Goal: Complete application form

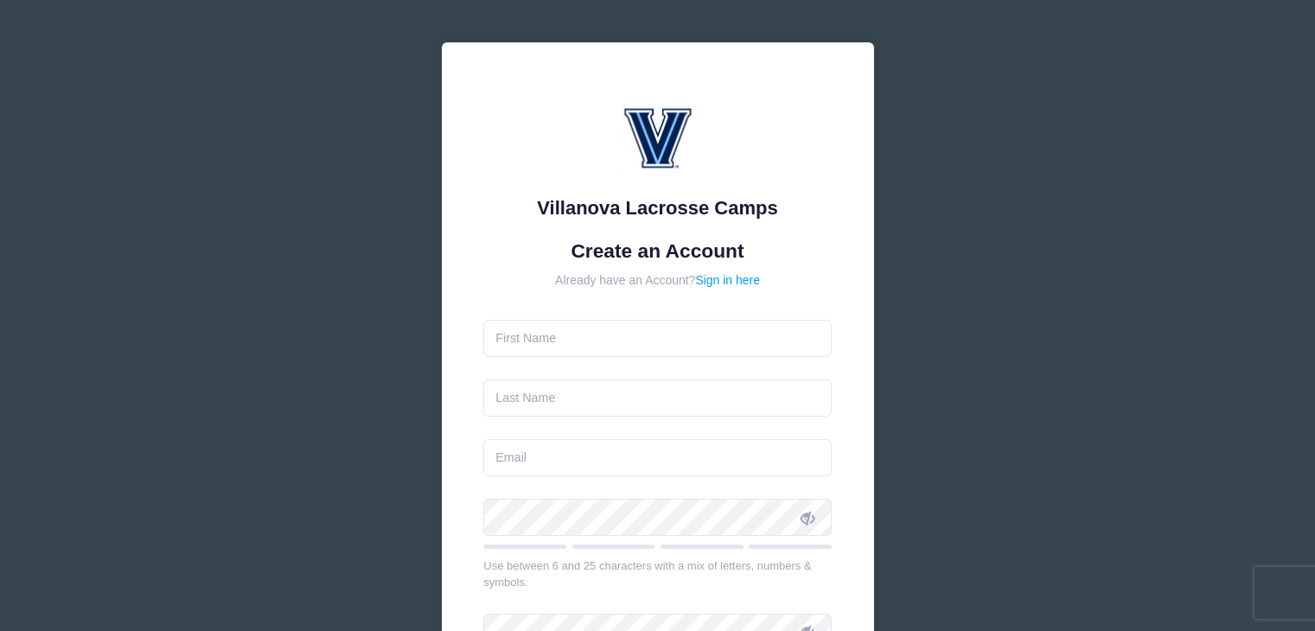
click at [654, 354] on input "text" at bounding box center [657, 338] width 348 height 37
type input "[PERSON_NAME]"
click at [640, 402] on input "text" at bounding box center [657, 397] width 348 height 37
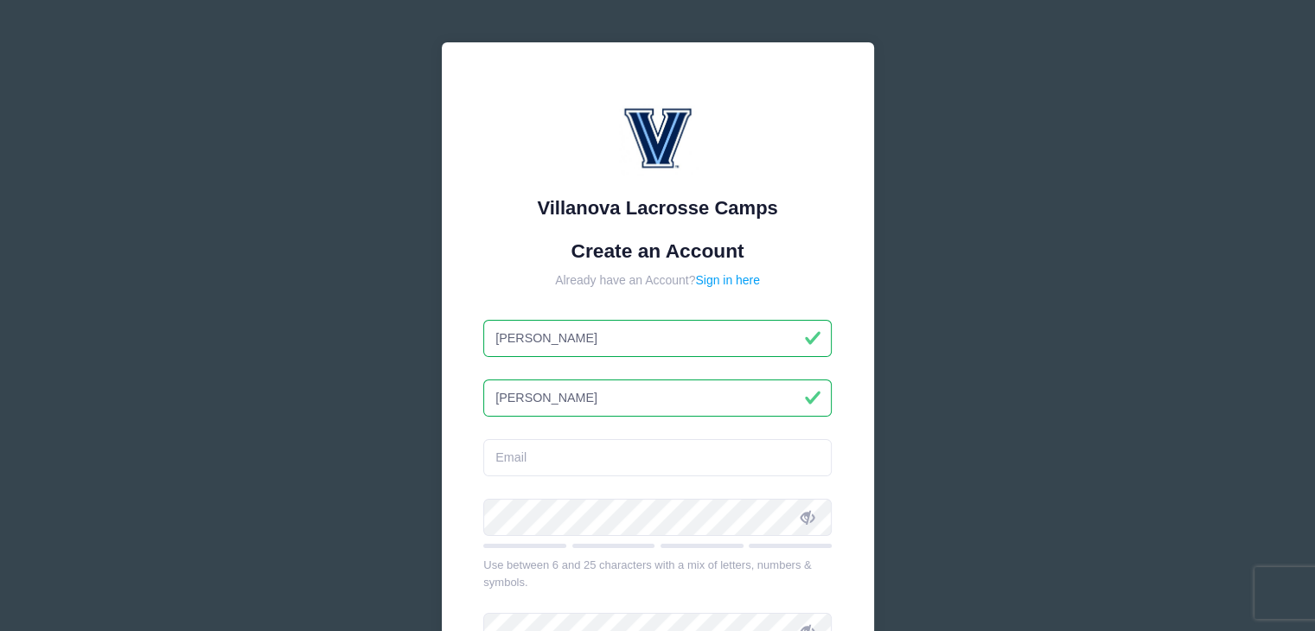
type input "[PERSON_NAME]"
click at [653, 458] on input "email" at bounding box center [657, 457] width 348 height 37
type input "[EMAIL_ADDRESS][DOMAIN_NAME]"
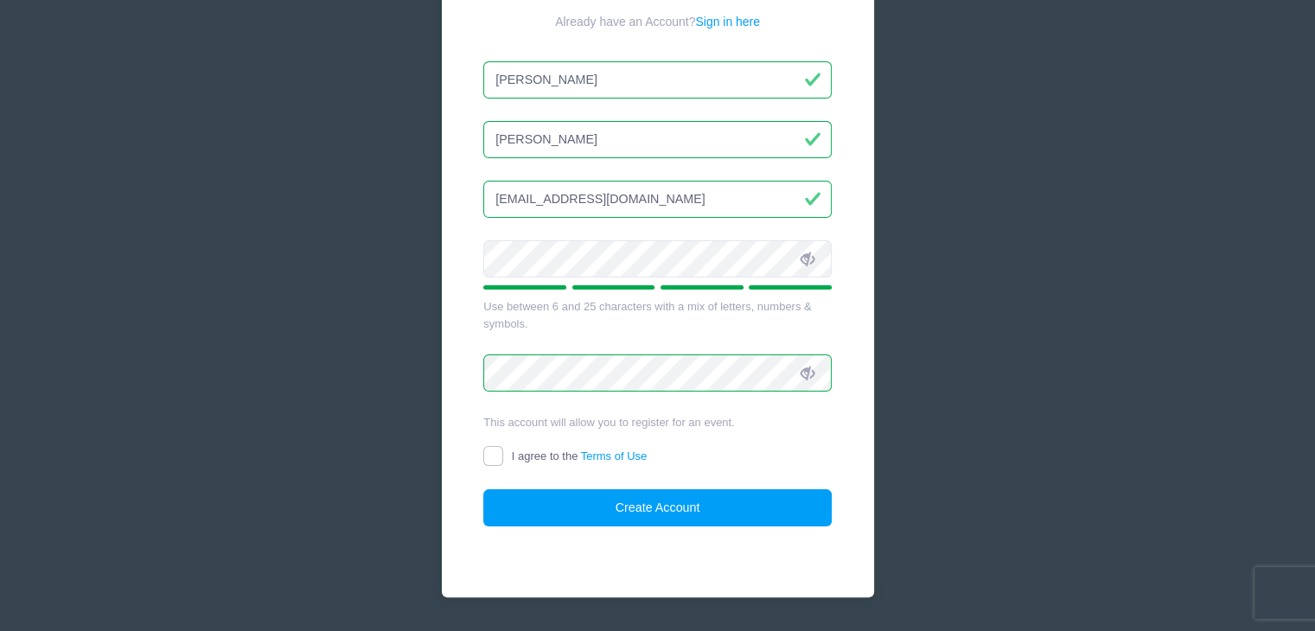
scroll to position [273, 0]
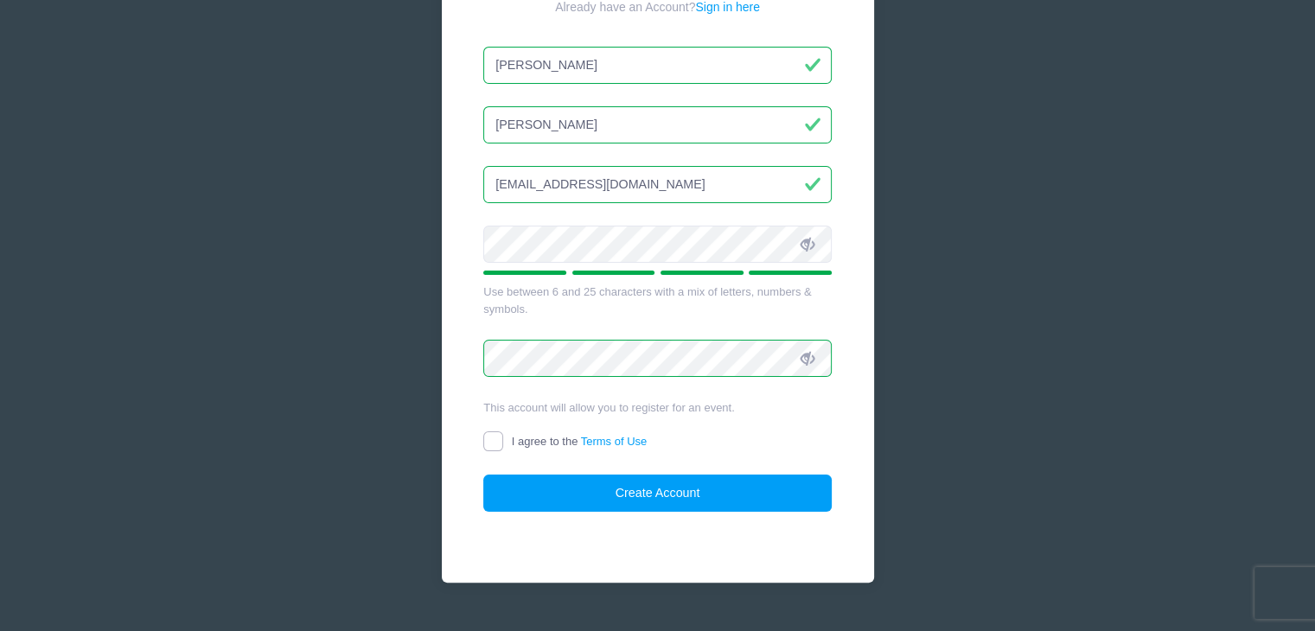
click at [496, 434] on input "I agree to the Terms of Use" at bounding box center [493, 441] width 20 height 20
checkbox input "true"
click at [554, 494] on button "Create Account" at bounding box center [657, 493] width 348 height 37
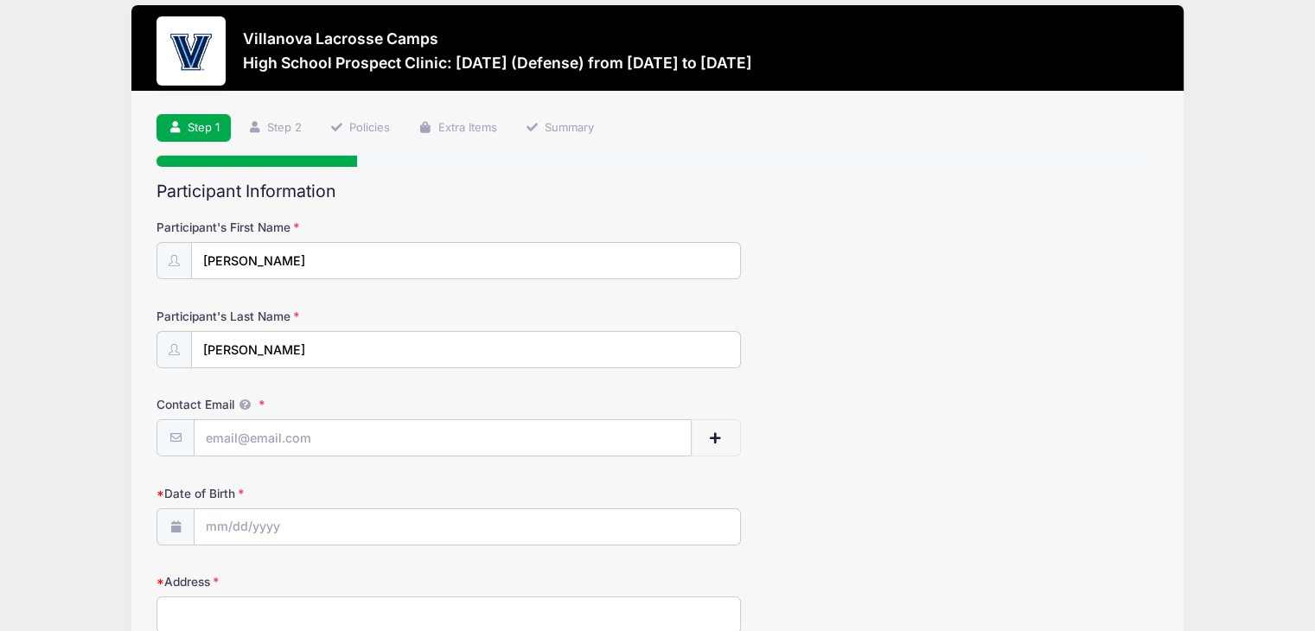
scroll to position [22, 0]
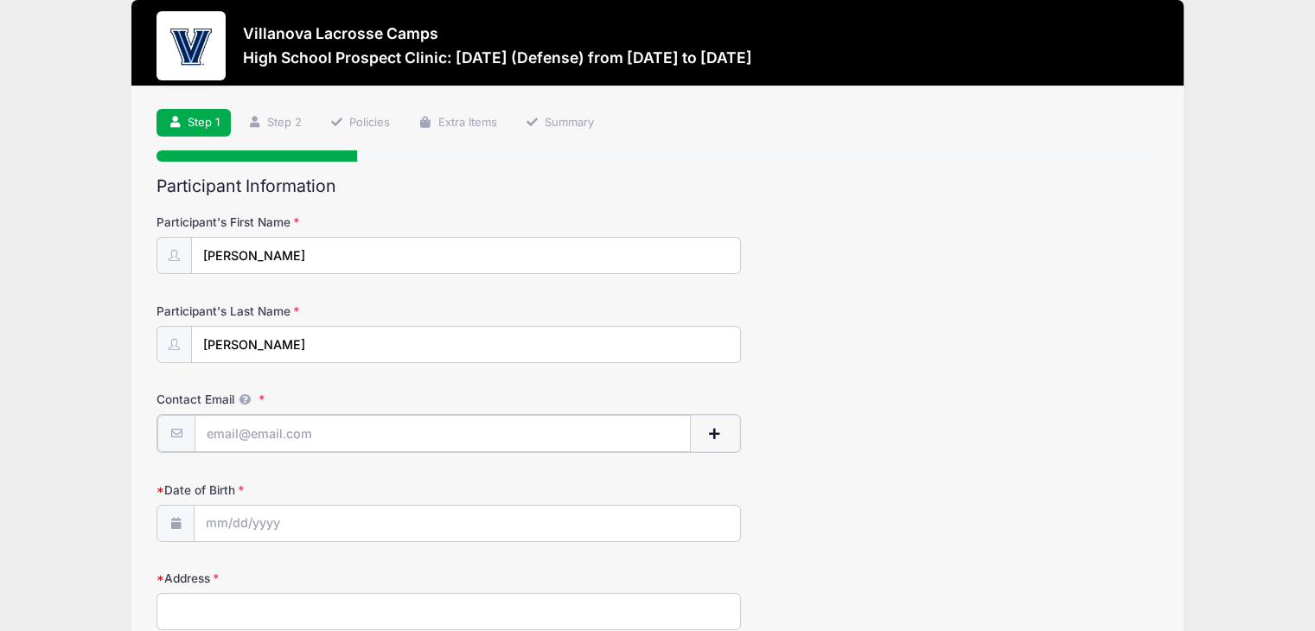
click at [399, 430] on input "Contact Email" at bounding box center [442, 433] width 496 height 37
type input "[EMAIL_ADDRESS][DOMAIN_NAME]"
click at [400, 525] on input "Date of Birth" at bounding box center [466, 522] width 545 height 37
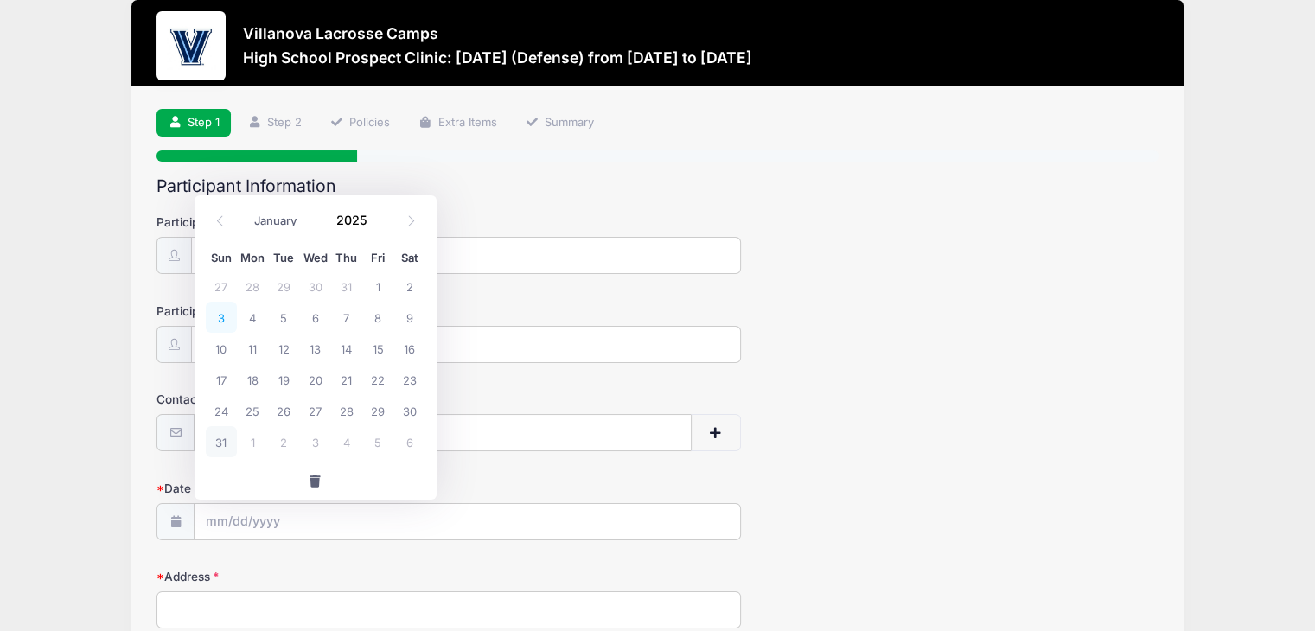
click at [230, 322] on span "3" at bounding box center [221, 317] width 31 height 31
type input "[DATE]"
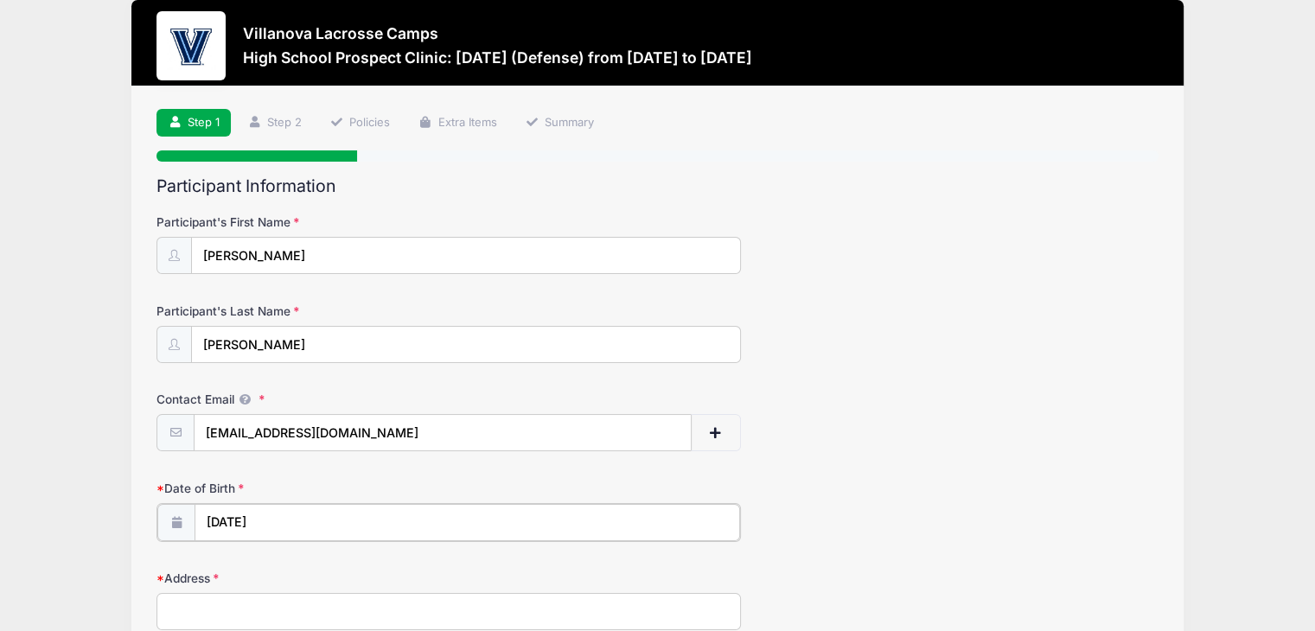
click at [277, 527] on input "[DATE]" at bounding box center [466, 522] width 545 height 37
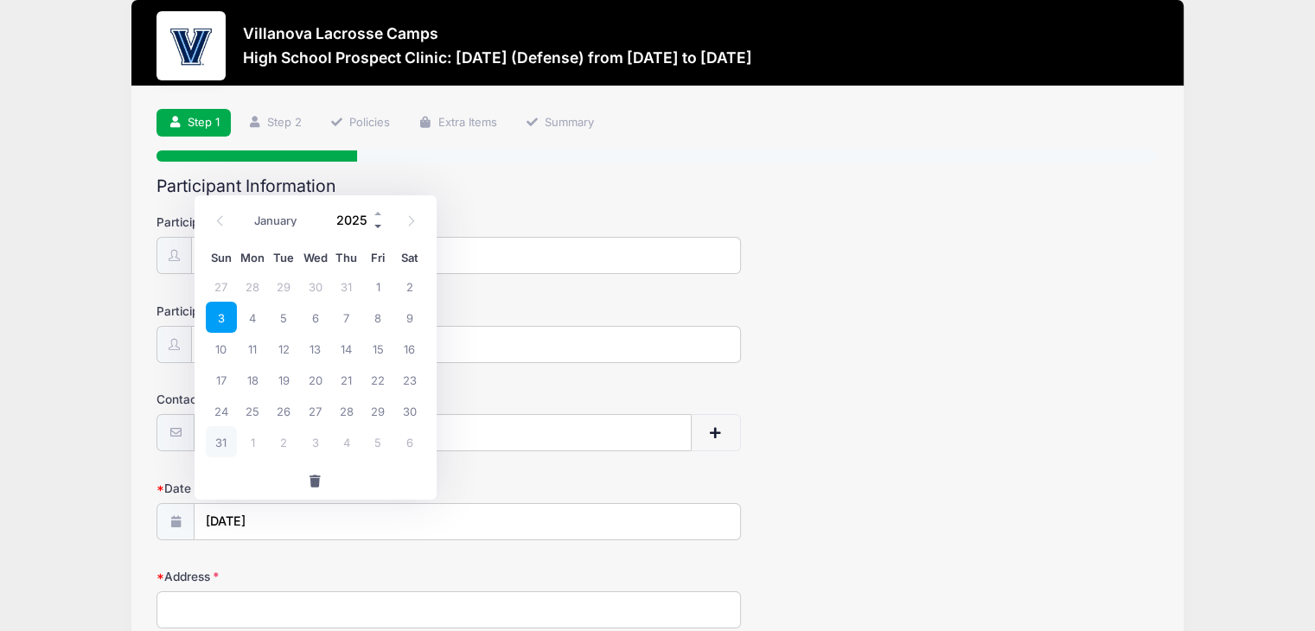
click at [376, 226] on span at bounding box center [379, 226] width 12 height 13
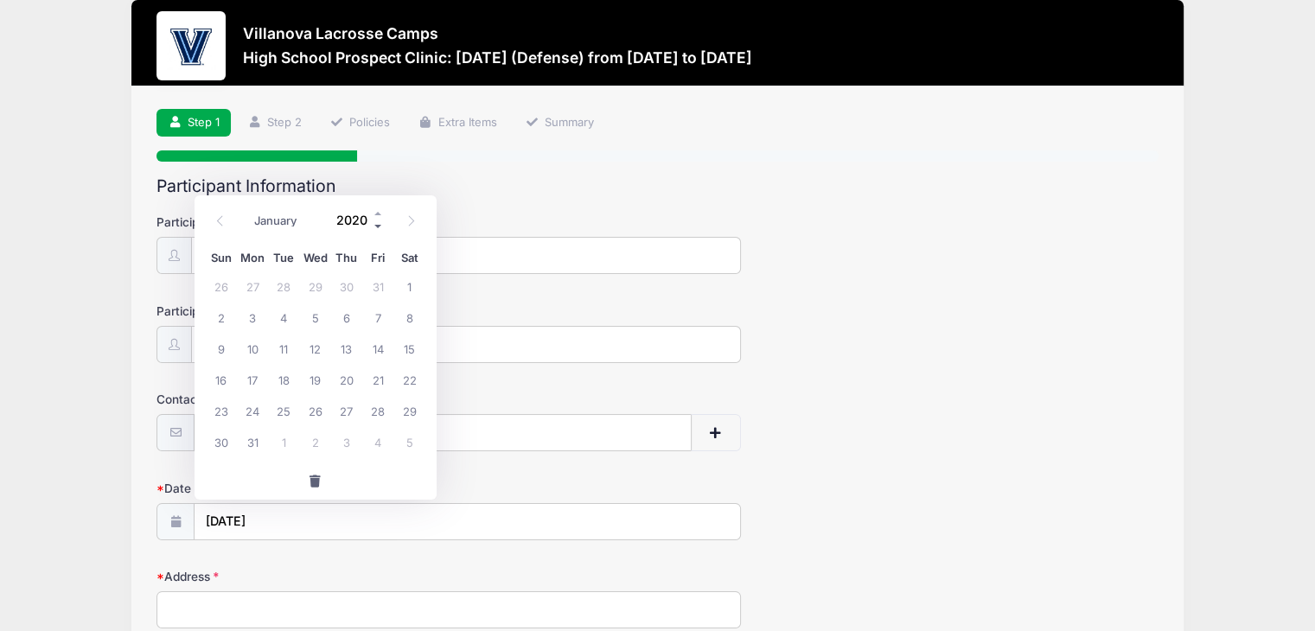
click at [376, 226] on span at bounding box center [379, 226] width 12 height 13
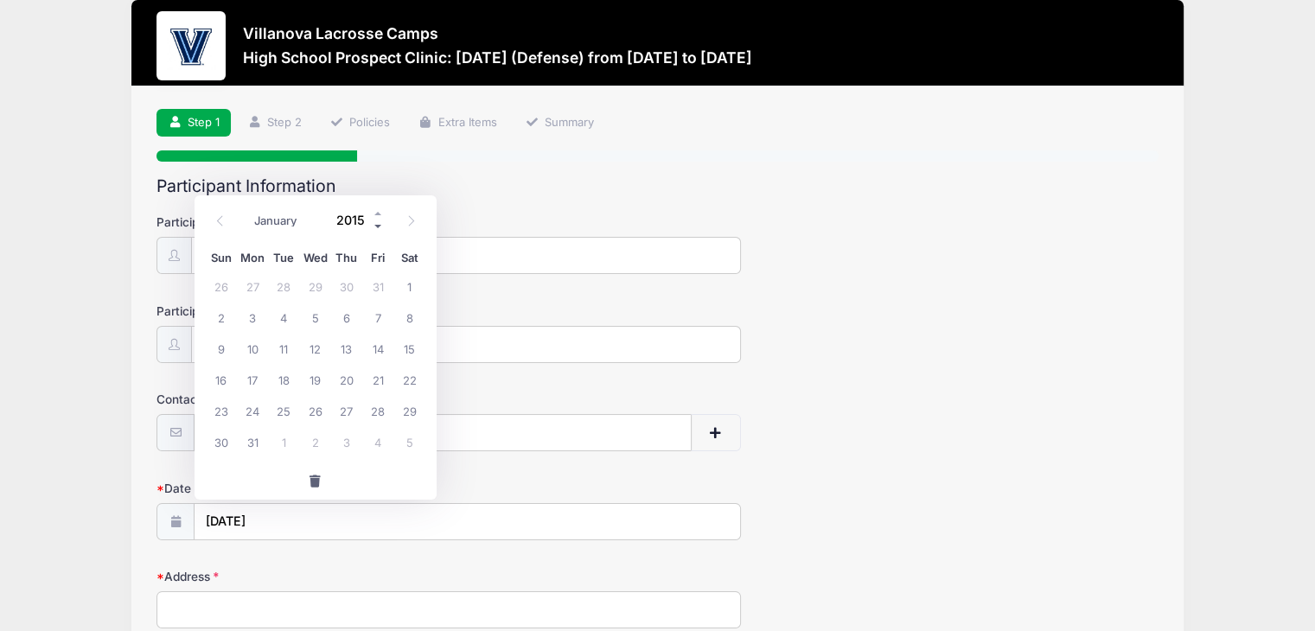
click at [376, 226] on span at bounding box center [379, 226] width 12 height 13
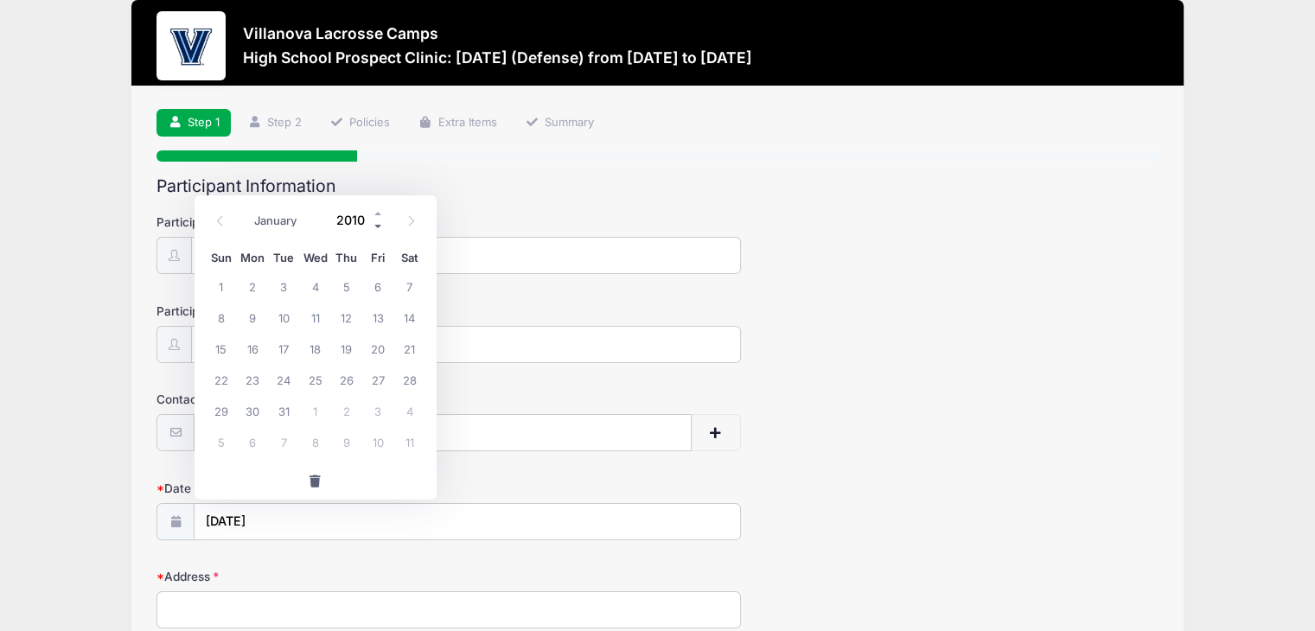
click at [376, 226] on span at bounding box center [379, 226] width 12 height 13
type input "2009"
click at [263, 219] on select "January February March April May June July August September October November De…" at bounding box center [284, 221] width 77 height 22
select select "2"
click at [246, 210] on select "January February March April May June July August September October November De…" at bounding box center [284, 221] width 77 height 22
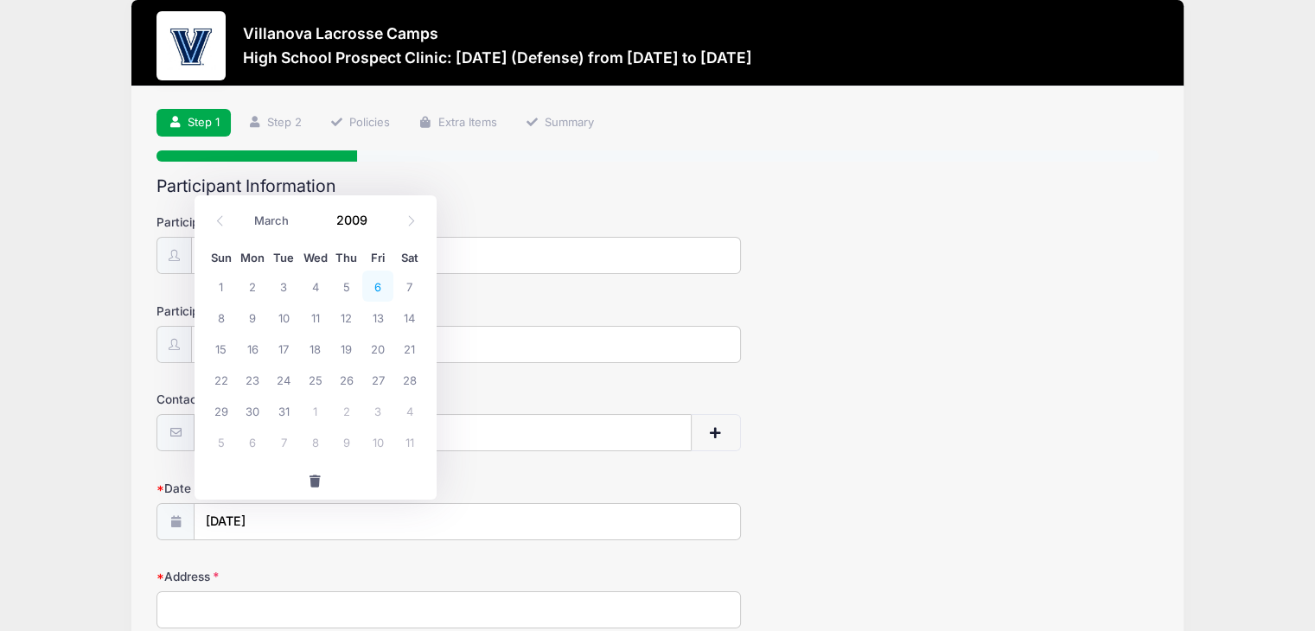
click at [378, 290] on span "6" at bounding box center [377, 286] width 31 height 31
type input "[DATE]"
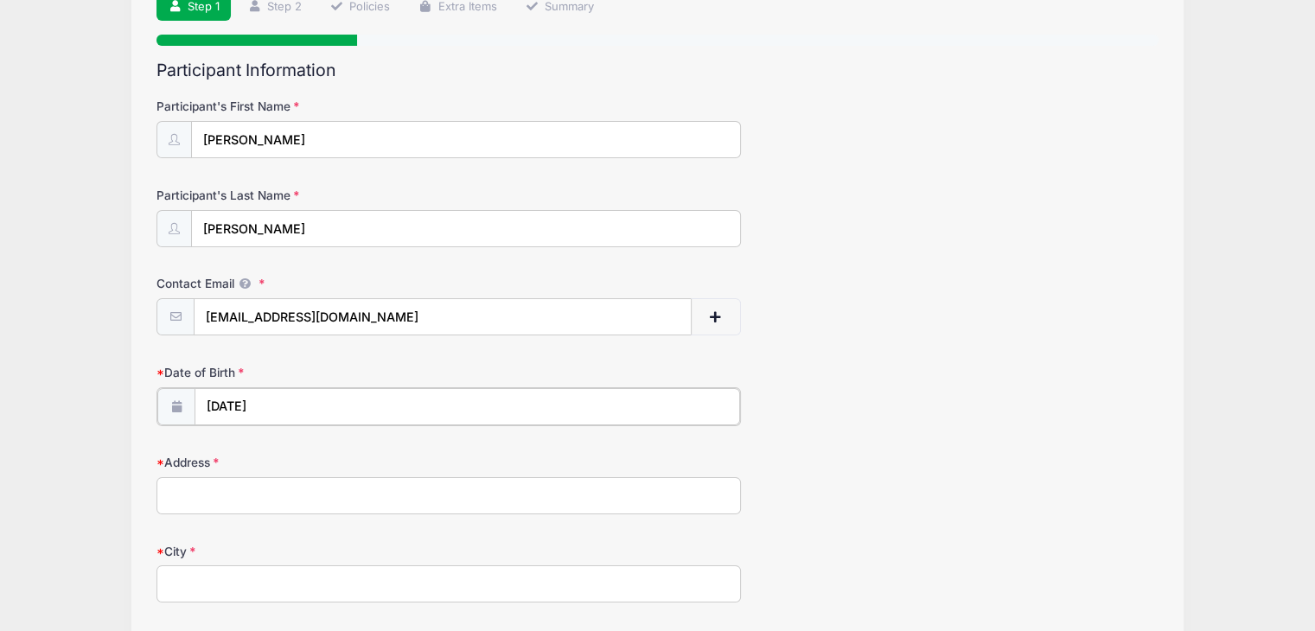
scroll to position [156, 0]
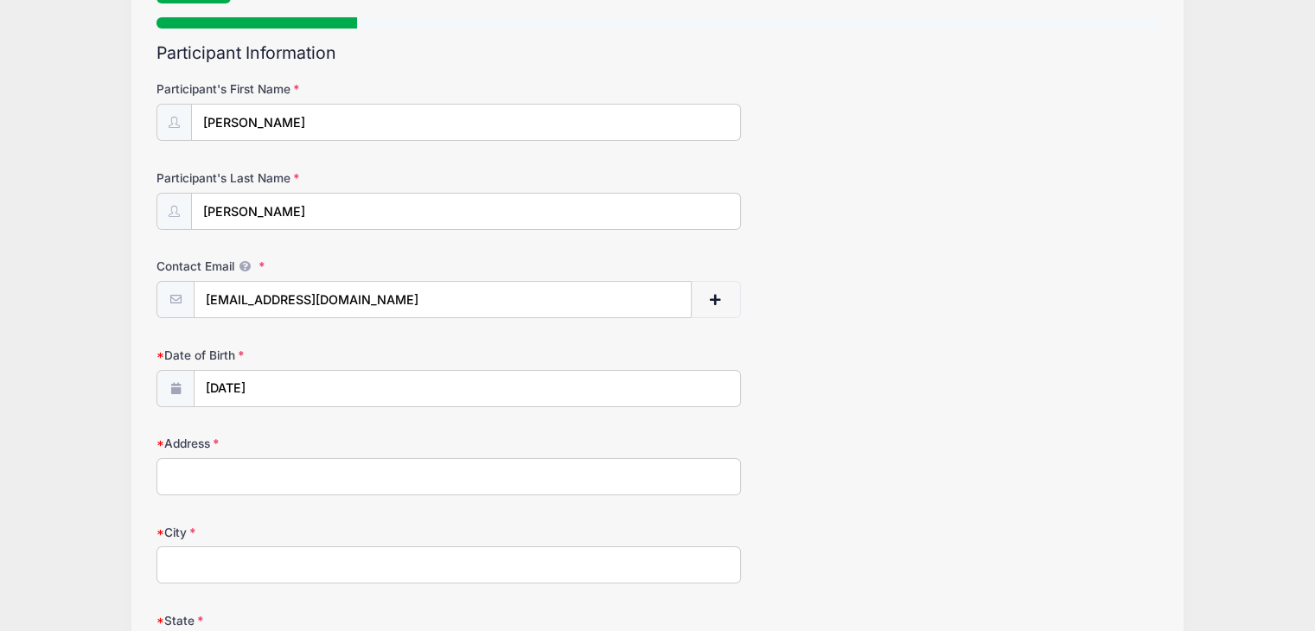
click at [345, 468] on input "Address" at bounding box center [448, 476] width 584 height 37
type input "[STREET_ADDRESS]"
click at [335, 563] on input "City" at bounding box center [448, 564] width 584 height 37
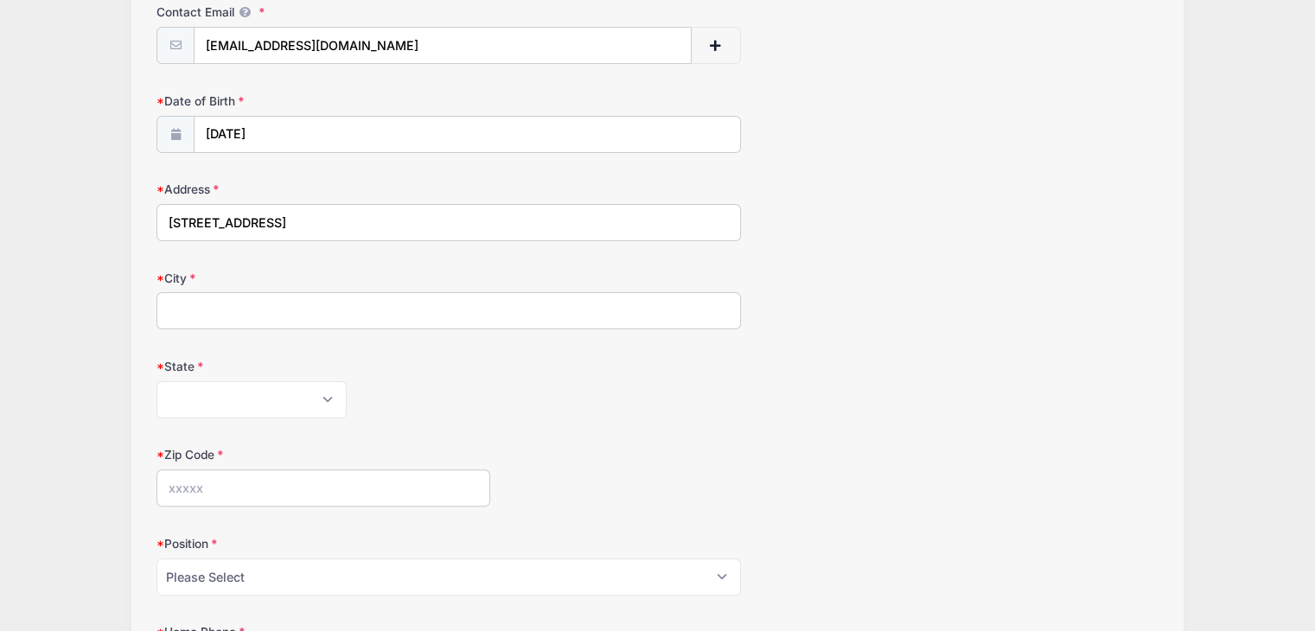
scroll to position [404, 0]
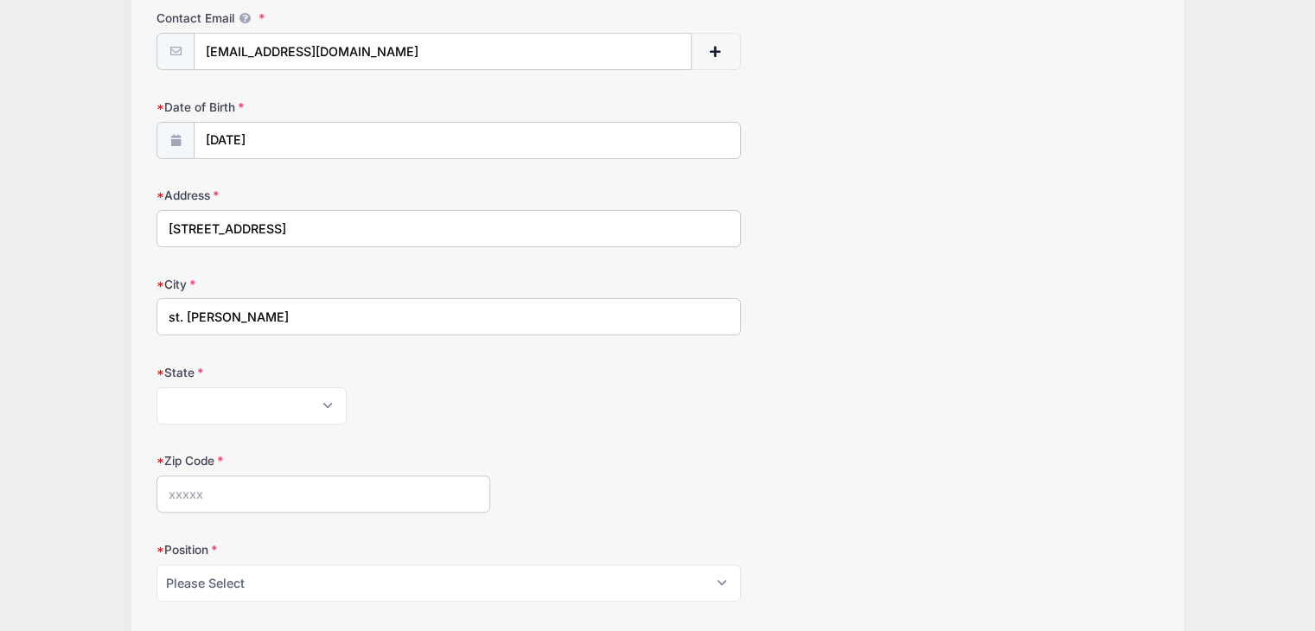
type input "st. [PERSON_NAME]"
click at [262, 401] on select "[US_STATE] [US_STATE] [US_STATE] [US_STATE] [US_STATE] Armed Forces Africa Arme…" at bounding box center [251, 405] width 190 height 37
select select "NY"
click at [156, 387] on select "[US_STATE] [US_STATE] [US_STATE] [US_STATE] [US_STATE] Armed Forces Africa Arme…" at bounding box center [251, 405] width 190 height 37
click at [234, 495] on input "Zip Code" at bounding box center [323, 493] width 334 height 37
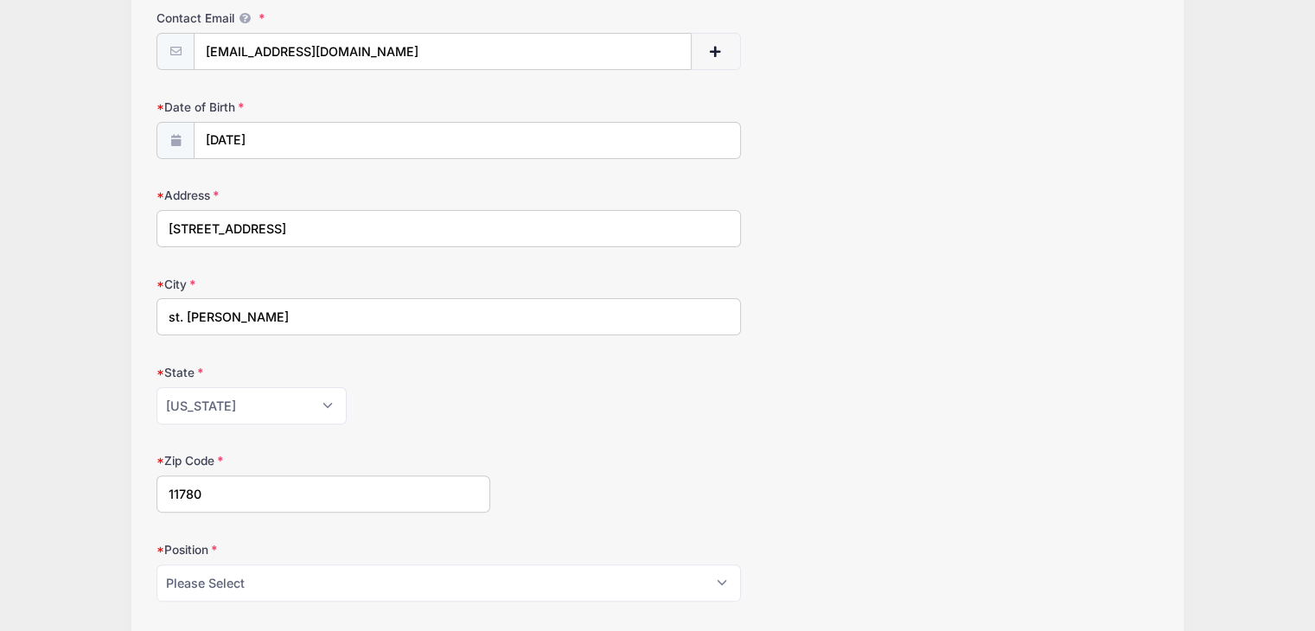
type input "11780"
click at [254, 582] on select "Please Select Goalie Middie Defense Attack FOGO LSM" at bounding box center [448, 582] width 584 height 37
select select "Defense"
click at [156, 564] on select "Please Select Goalie Middie Defense Attack FOGO LSM" at bounding box center [448, 582] width 584 height 37
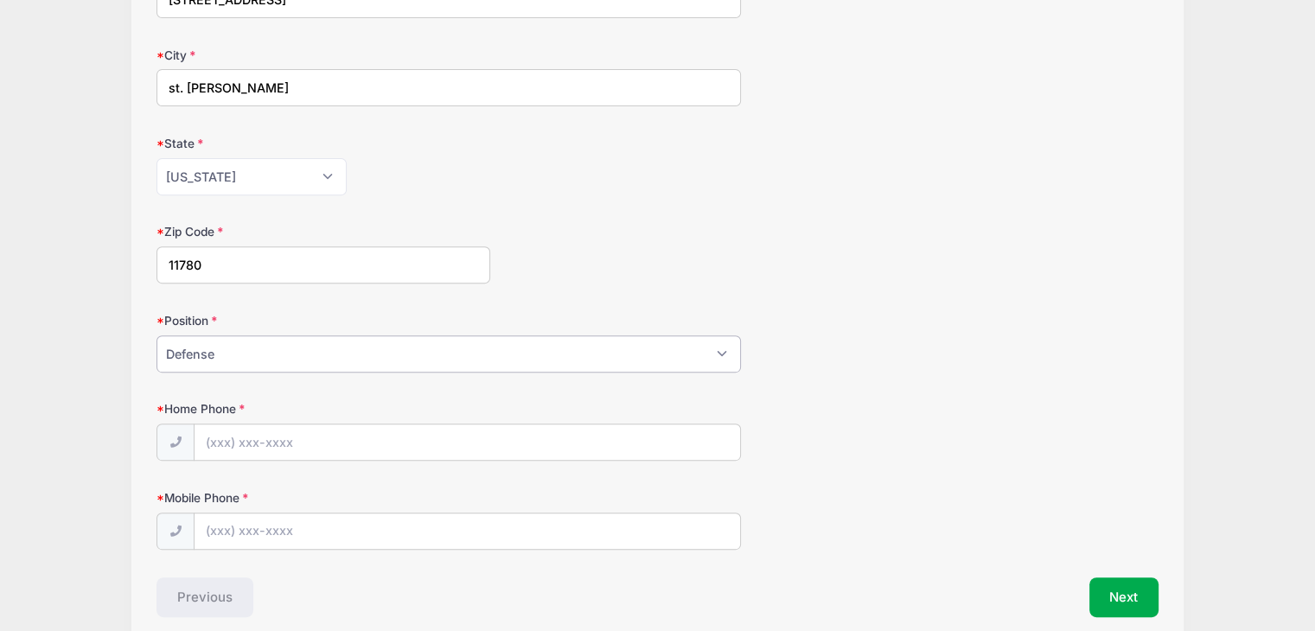
scroll to position [635, 0]
click at [278, 441] on input "Home Phone" at bounding box center [466, 440] width 545 height 37
type input "[PHONE_NUMBER]"
click at [292, 523] on input "Mobile Phone" at bounding box center [466, 529] width 545 height 37
drag, startPoint x: 325, startPoint y: 419, endPoint x: 199, endPoint y: 439, distance: 127.8
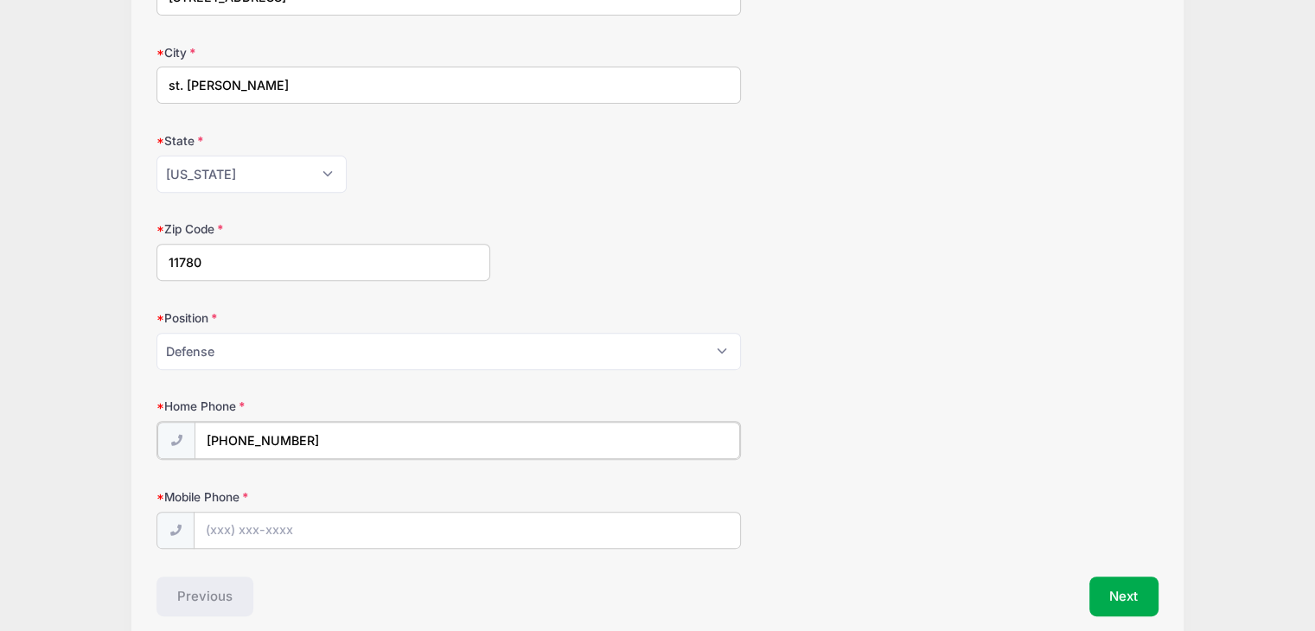
click at [199, 439] on input "[PHONE_NUMBER]" at bounding box center [466, 440] width 545 height 37
click at [266, 533] on input "Mobile Phone" at bounding box center [466, 529] width 545 height 37
paste input "[PHONE_NUMBER]"
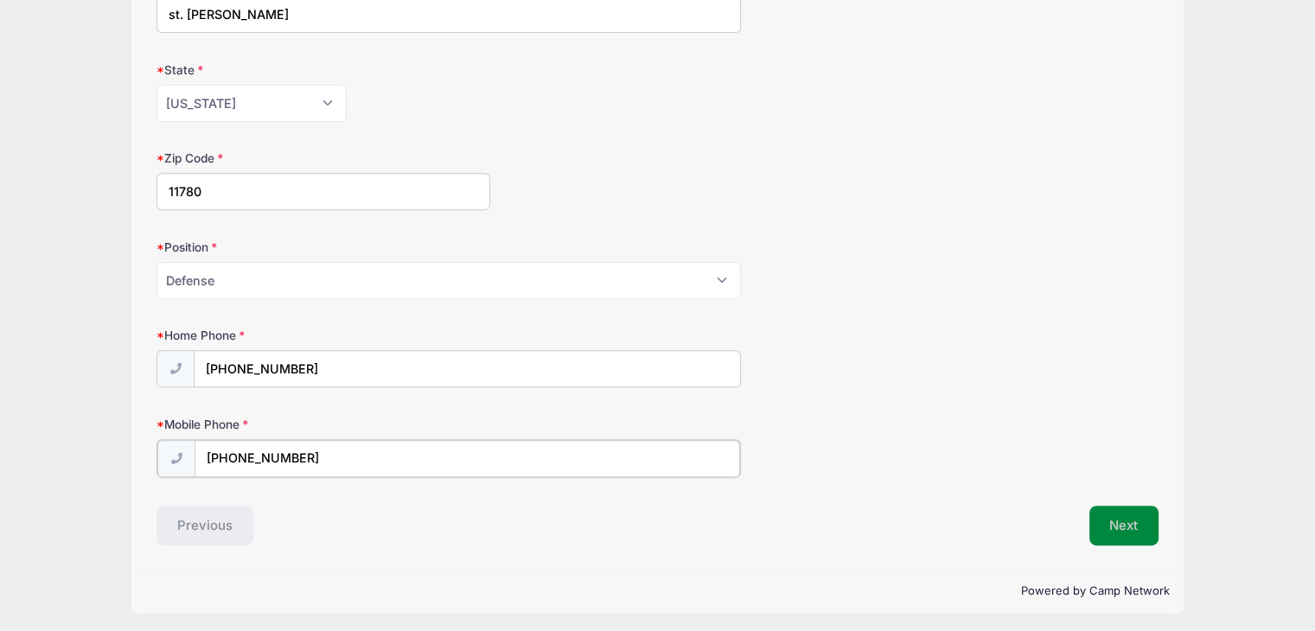
type input "[PHONE_NUMBER]"
click at [1129, 506] on button "Next" at bounding box center [1124, 524] width 70 height 40
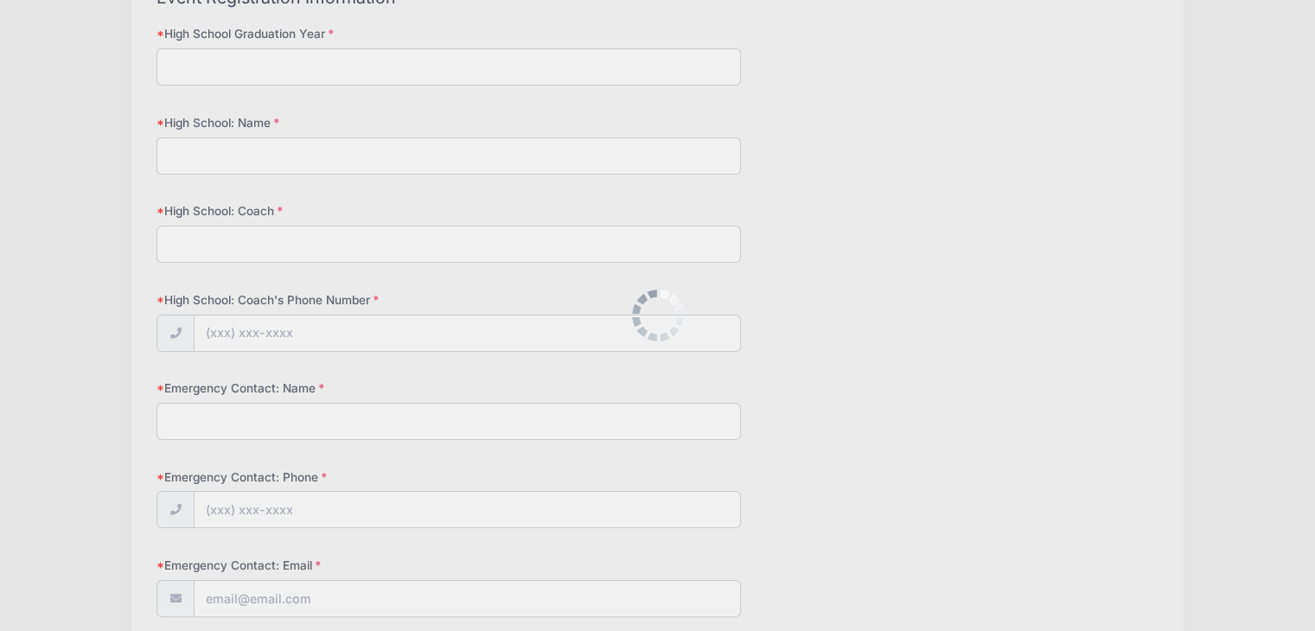
scroll to position [0, 0]
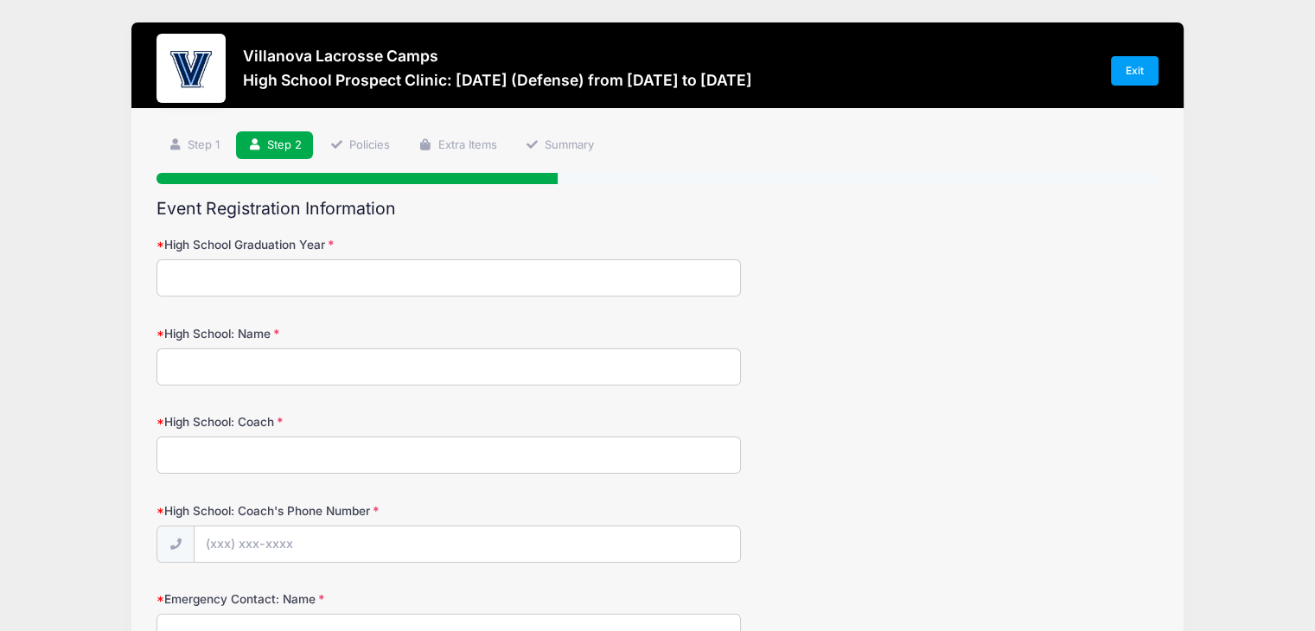
click at [533, 277] on input "High School Graduation Year" at bounding box center [448, 277] width 584 height 37
type input "2027"
click at [536, 368] on input "High School: Name" at bounding box center [448, 366] width 584 height 37
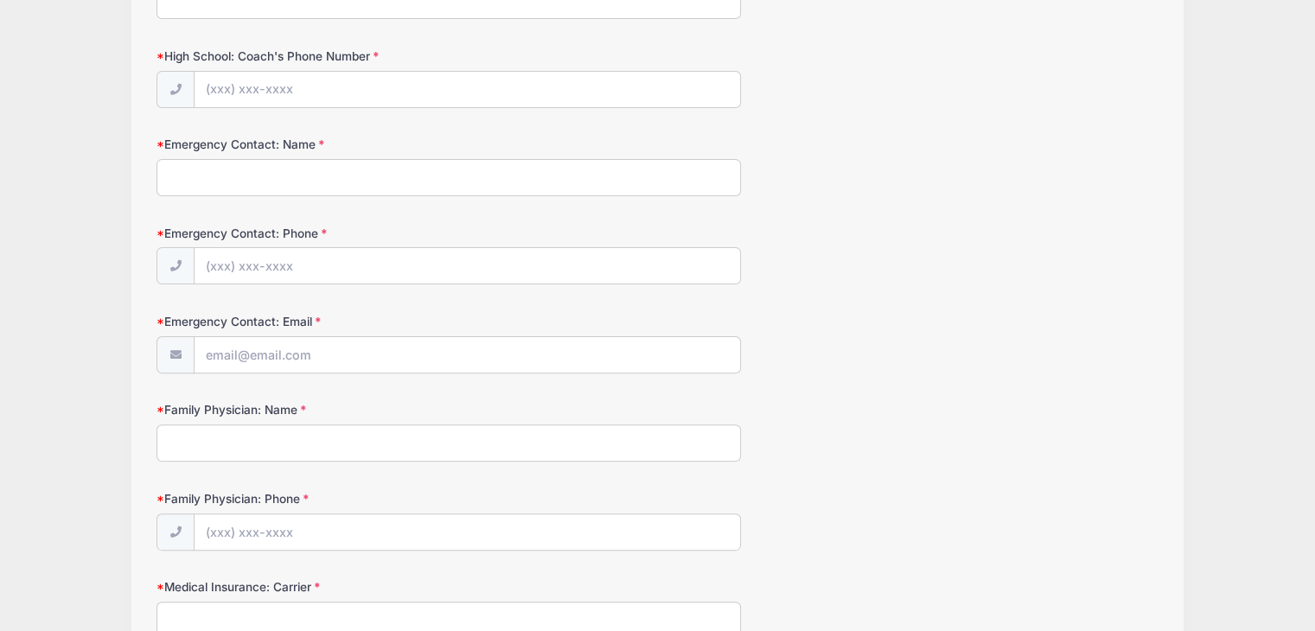
scroll to position [460, 0]
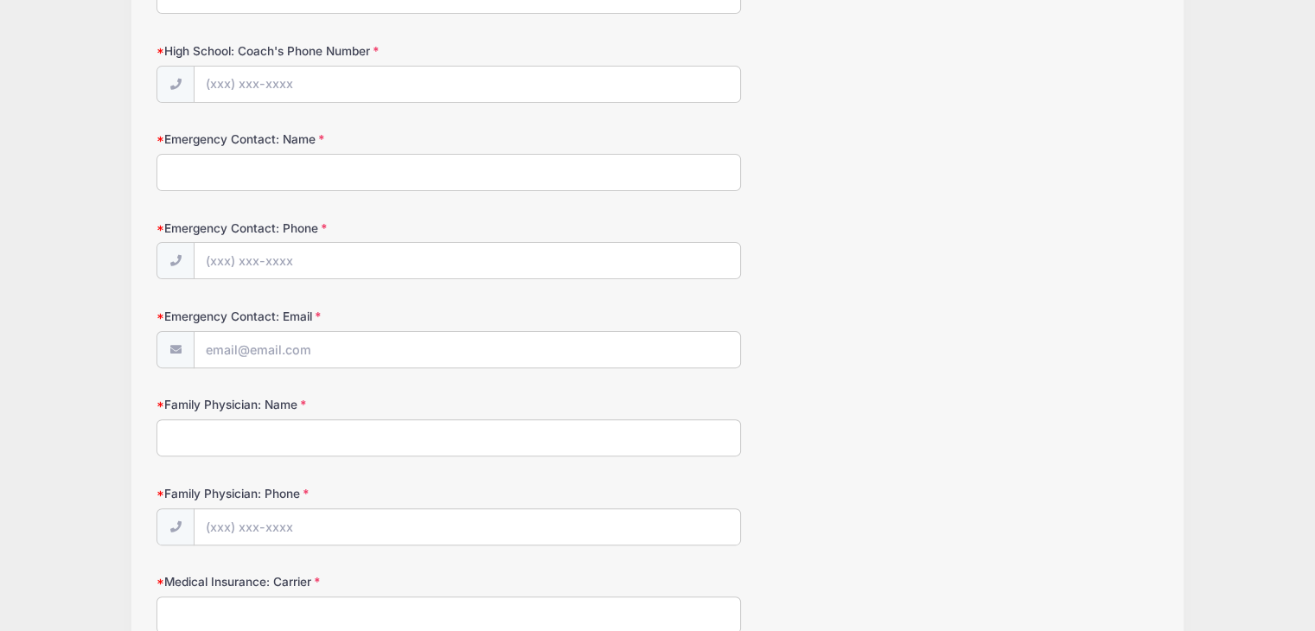
type input "The [GEOGRAPHIC_DATA]"
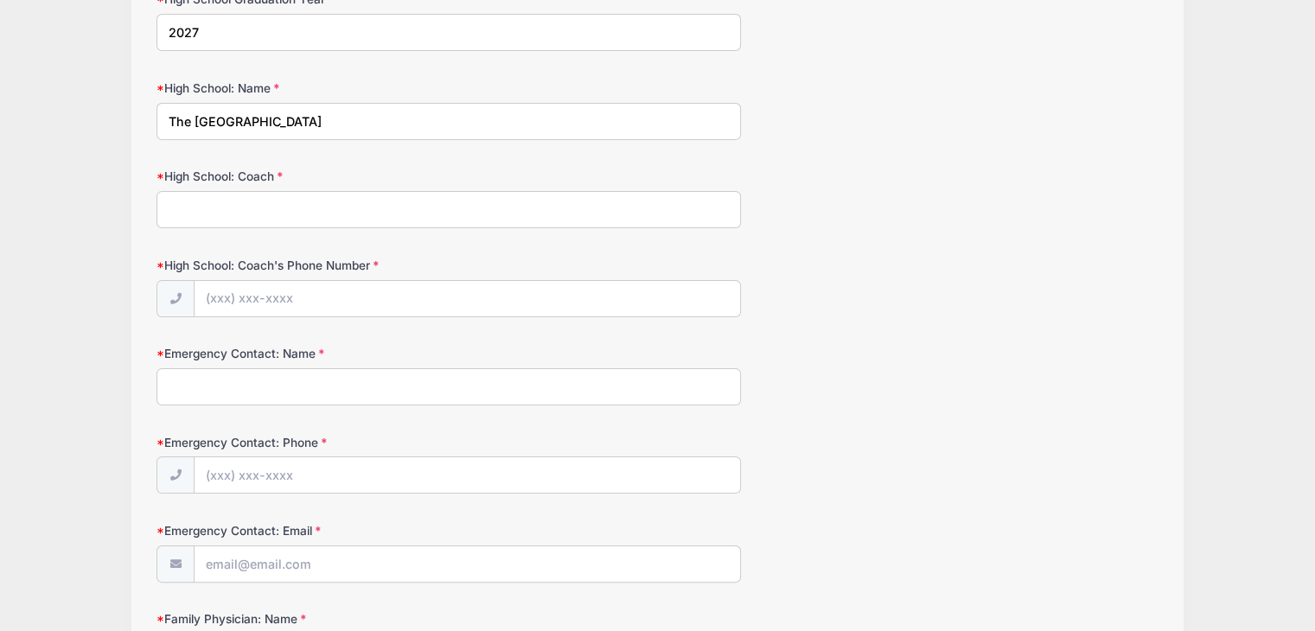
scroll to position [221, 0]
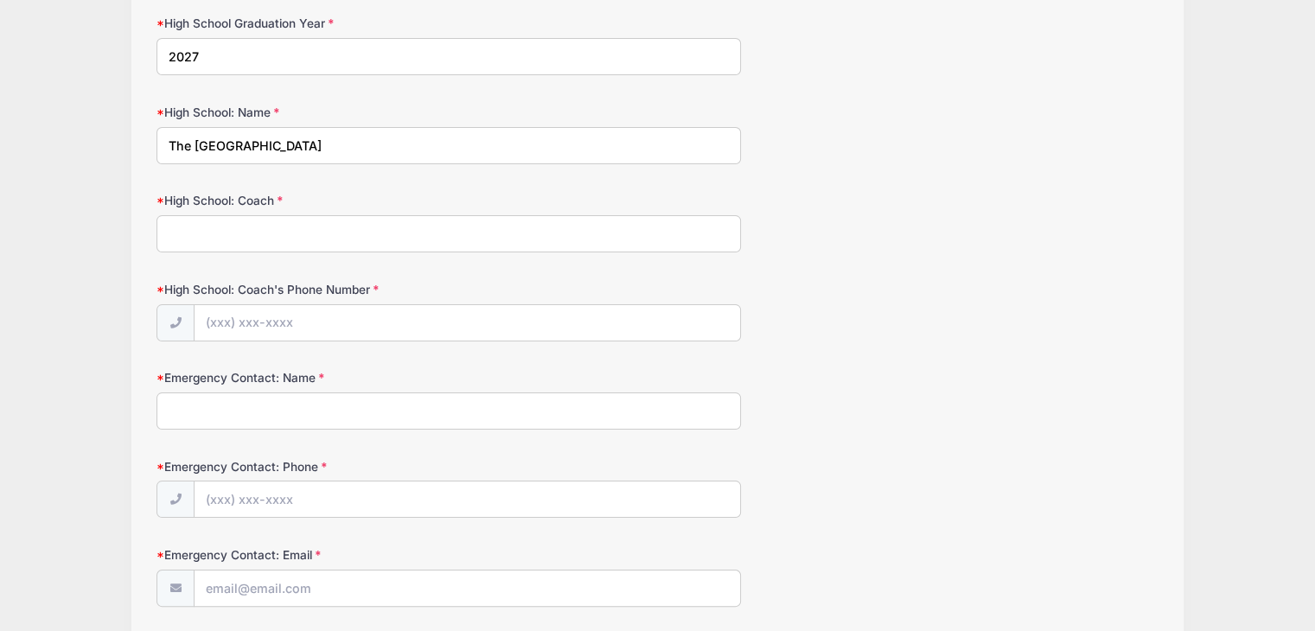
click at [551, 244] on input "High School: Coach" at bounding box center [448, 233] width 584 height 37
type input "[PERSON_NAME]"
click at [173, 317] on icon at bounding box center [176, 322] width 14 height 11
click at [271, 317] on input "High School: Coach's Phone Number" at bounding box center [466, 323] width 545 height 37
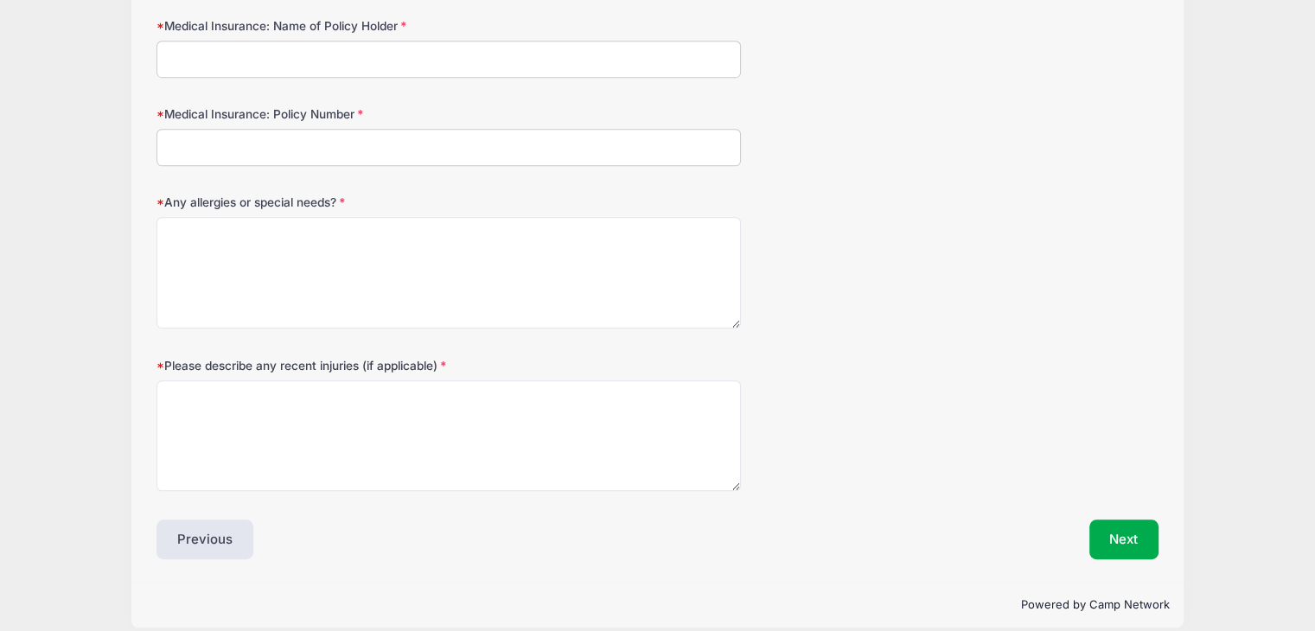
scroll to position [1119, 0]
